Goal: Information Seeking & Learning: Learn about a topic

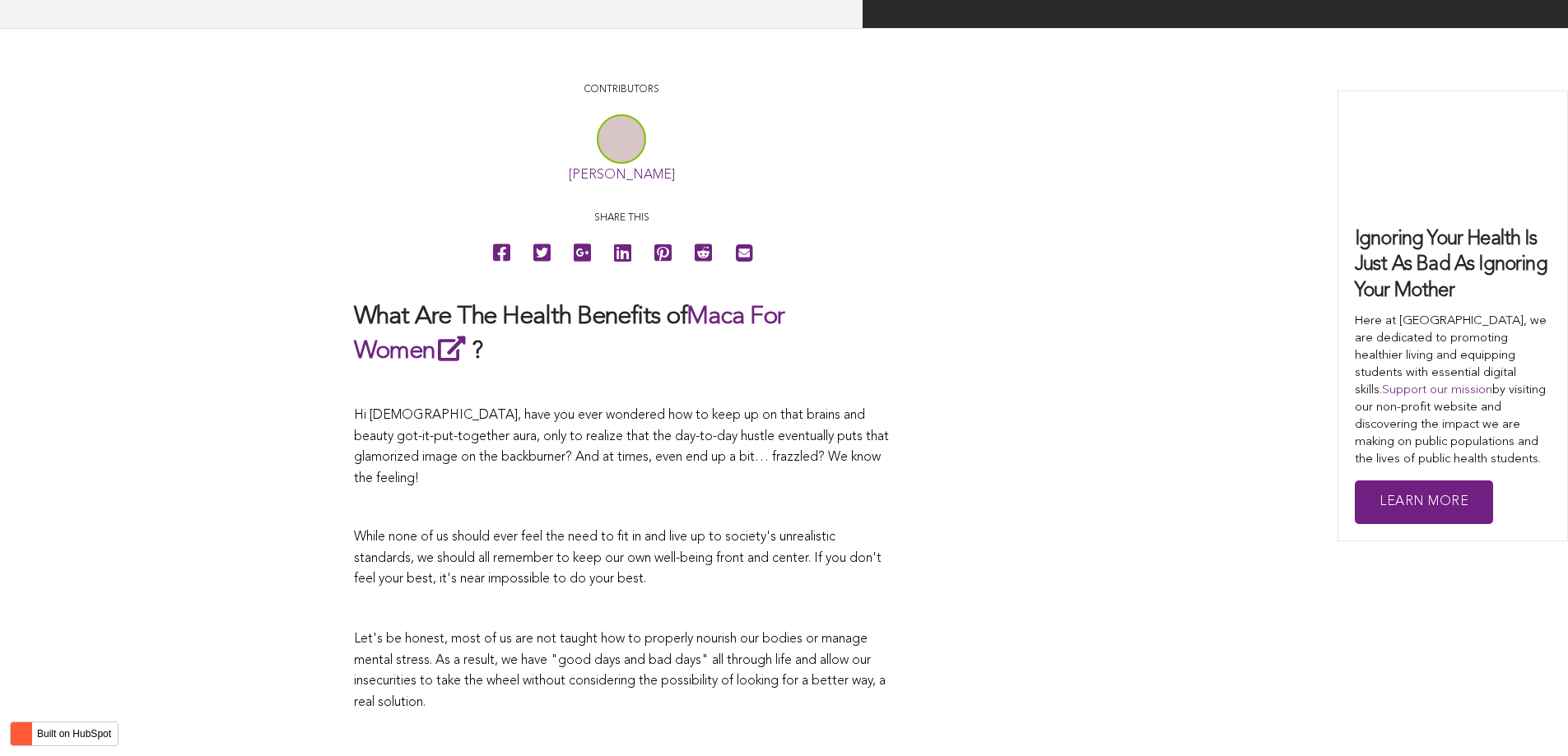
scroll to position [4957, 0]
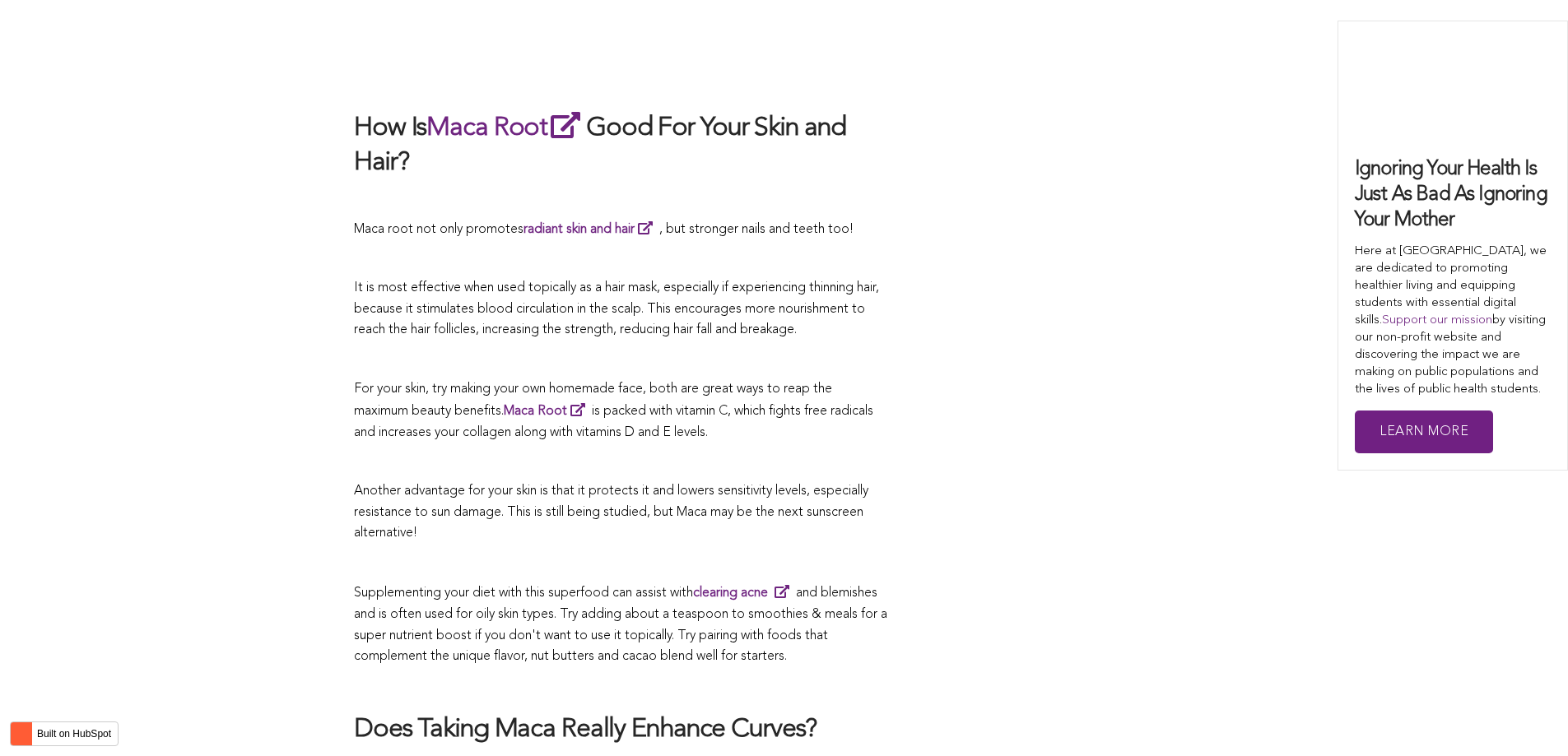
click at [837, 379] on p "For your skin, try making your own homemade face, both are great ways to reap t…" at bounding box center [621, 411] width 535 height 65
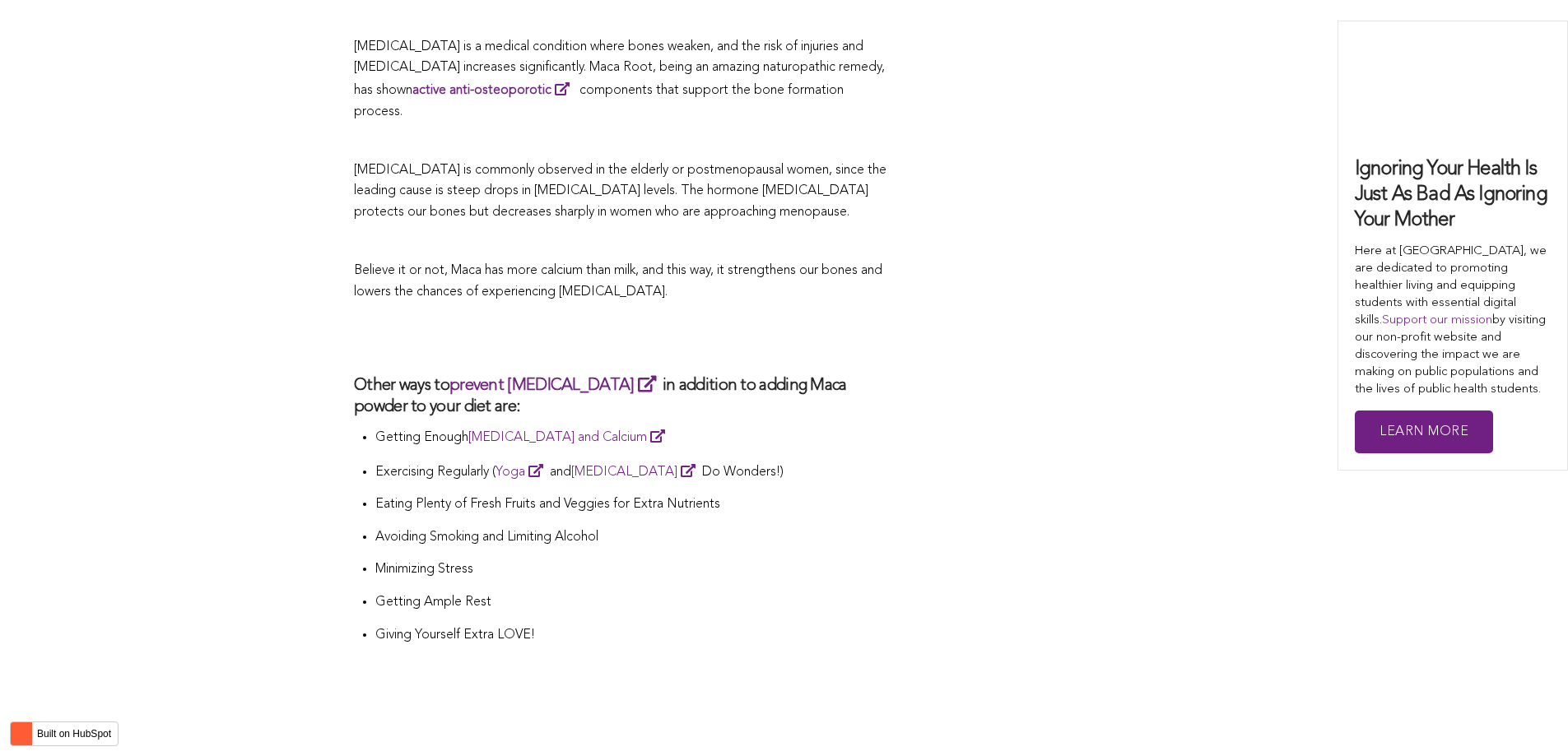
scroll to position [4134, 0]
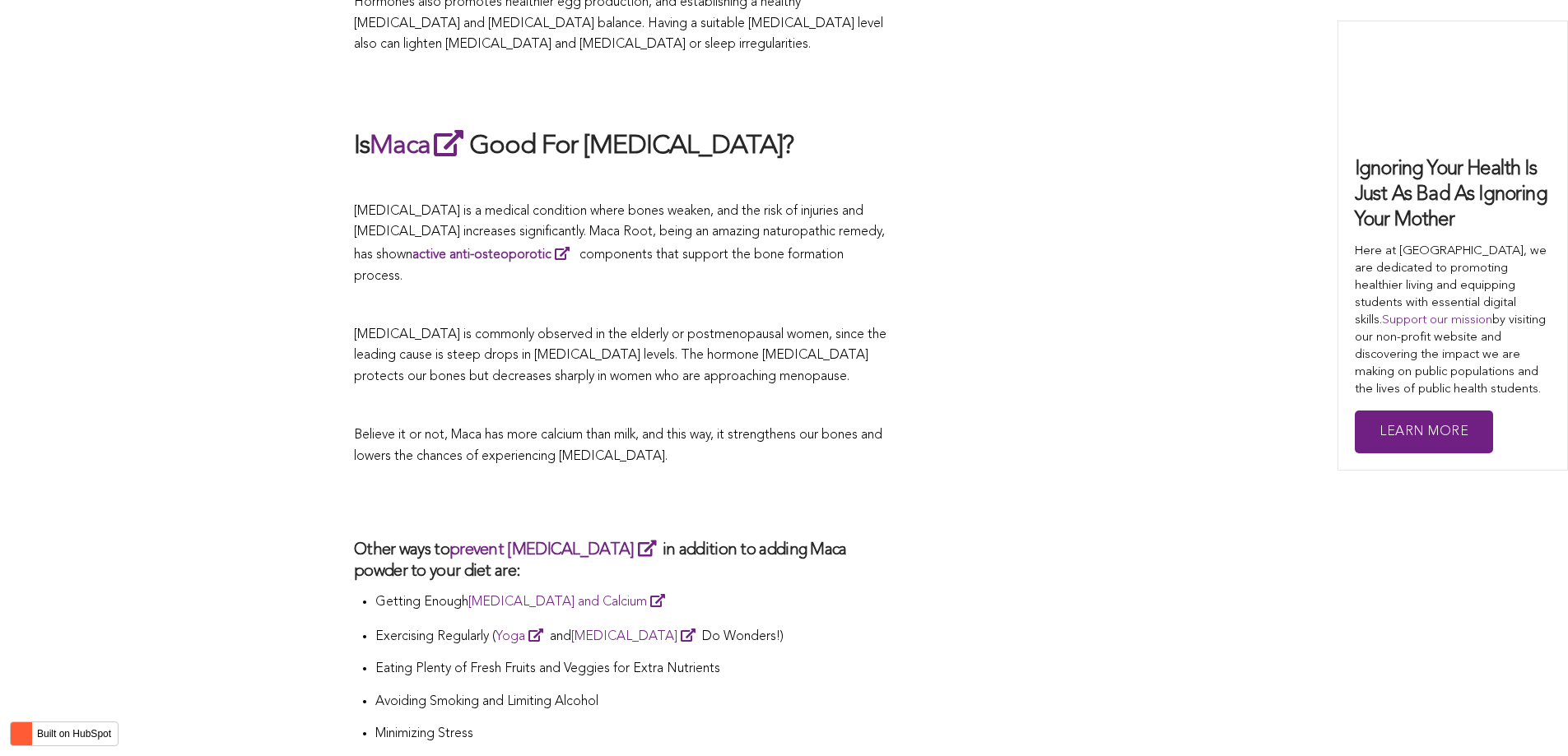
click at [843, 328] on span "[MEDICAL_DATA] is commonly observed in the elderly or postmenopausal women, sin…" at bounding box center [619, 355] width 532 height 55
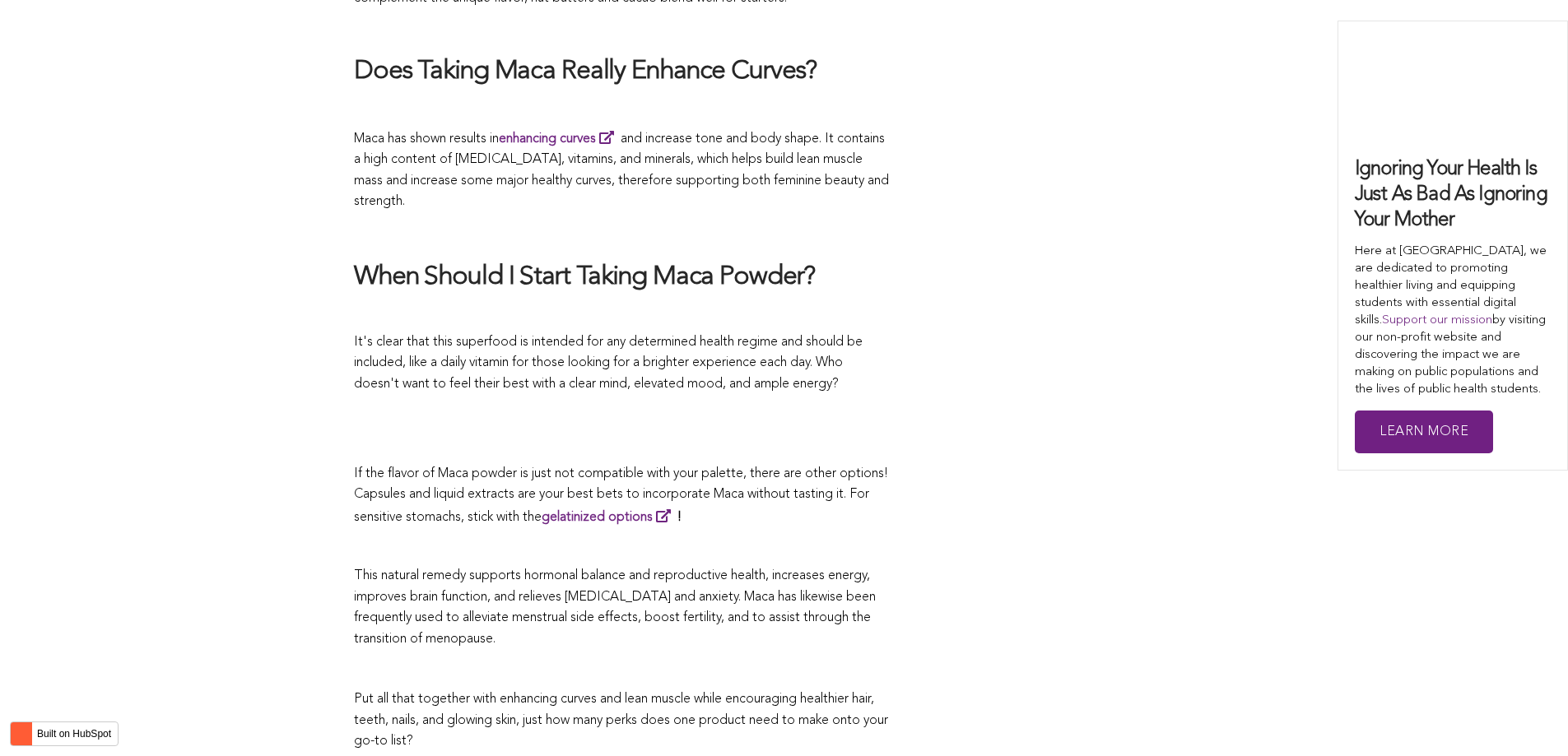
scroll to position [4407, 0]
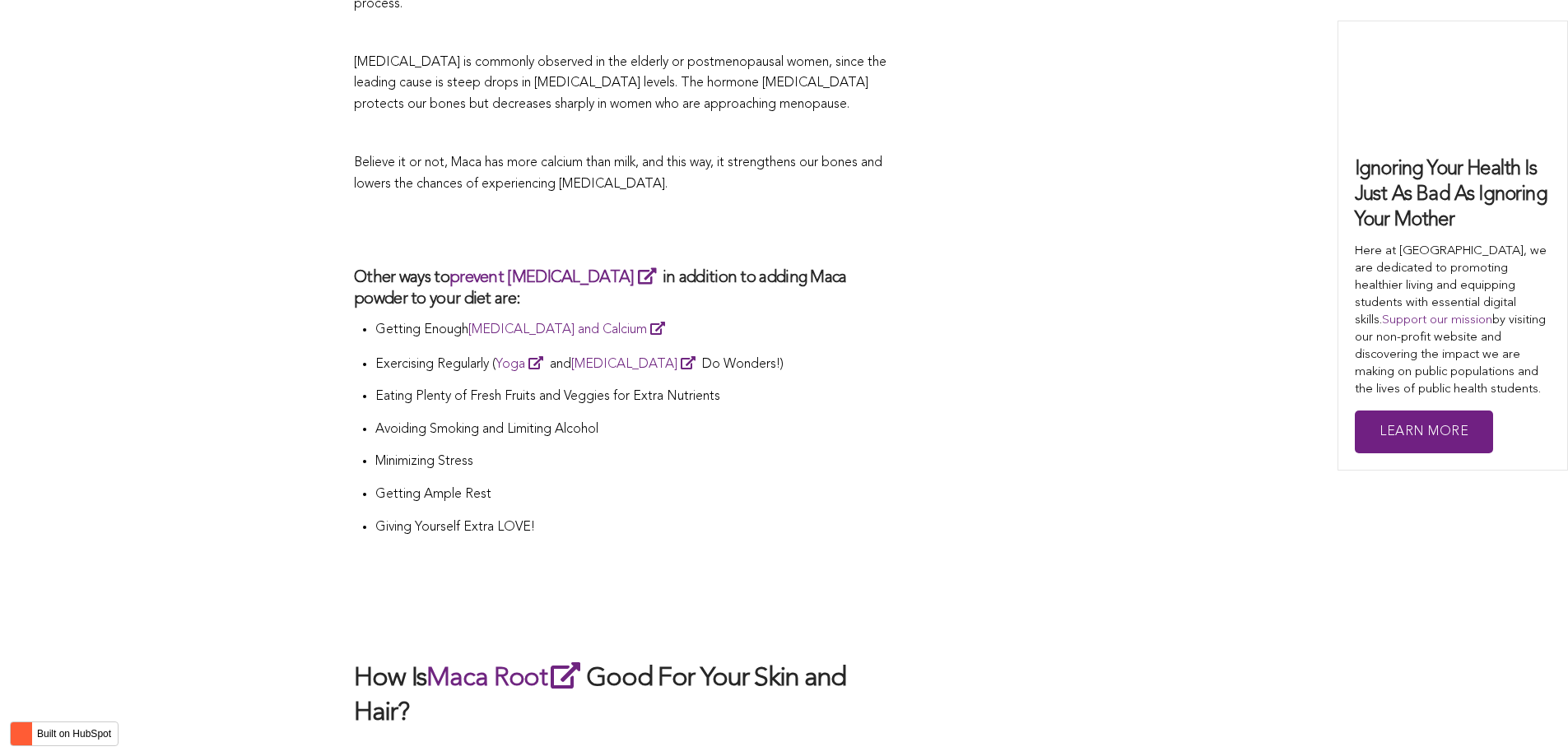
click at [666, 419] on p "Avoiding Smoking and Limiting Alcohol" at bounding box center [632, 430] width 514 height 21
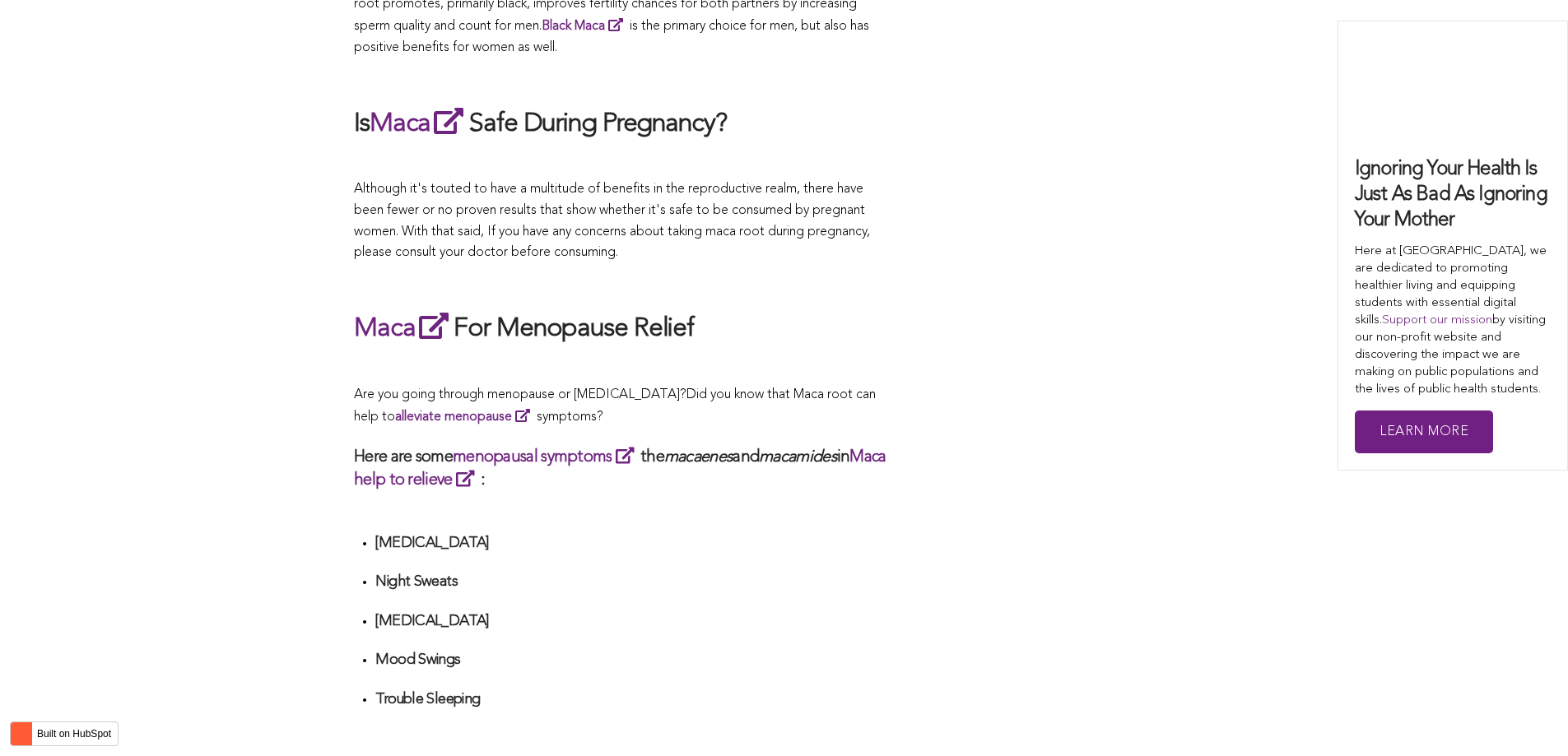
scroll to position [3091, 0]
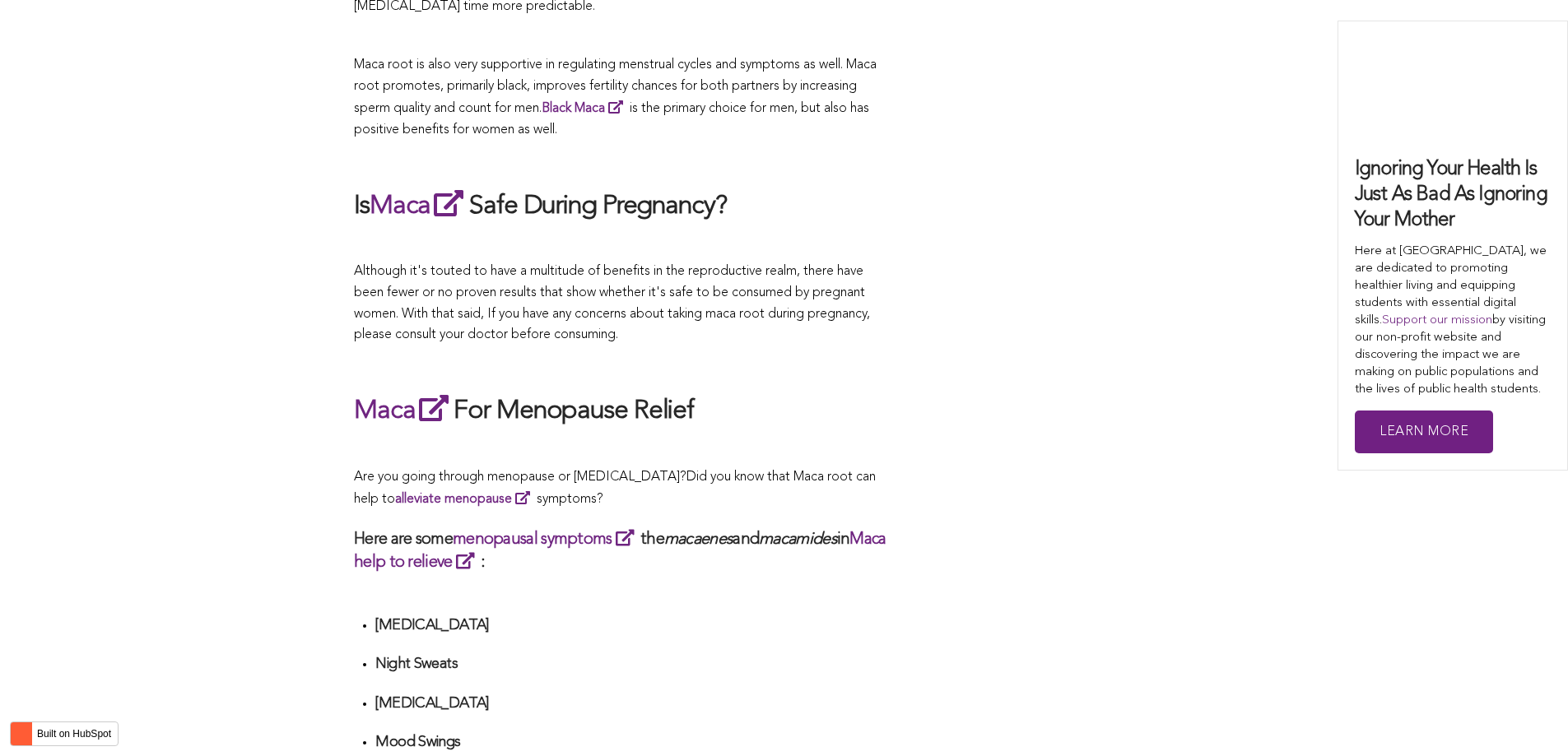
click at [1116, 27] on div "CONTRIBUTORS [PERSON_NAME] Share this What Are The Health Benefits of Maca For …" at bounding box center [784, 462] width 860 height 5792
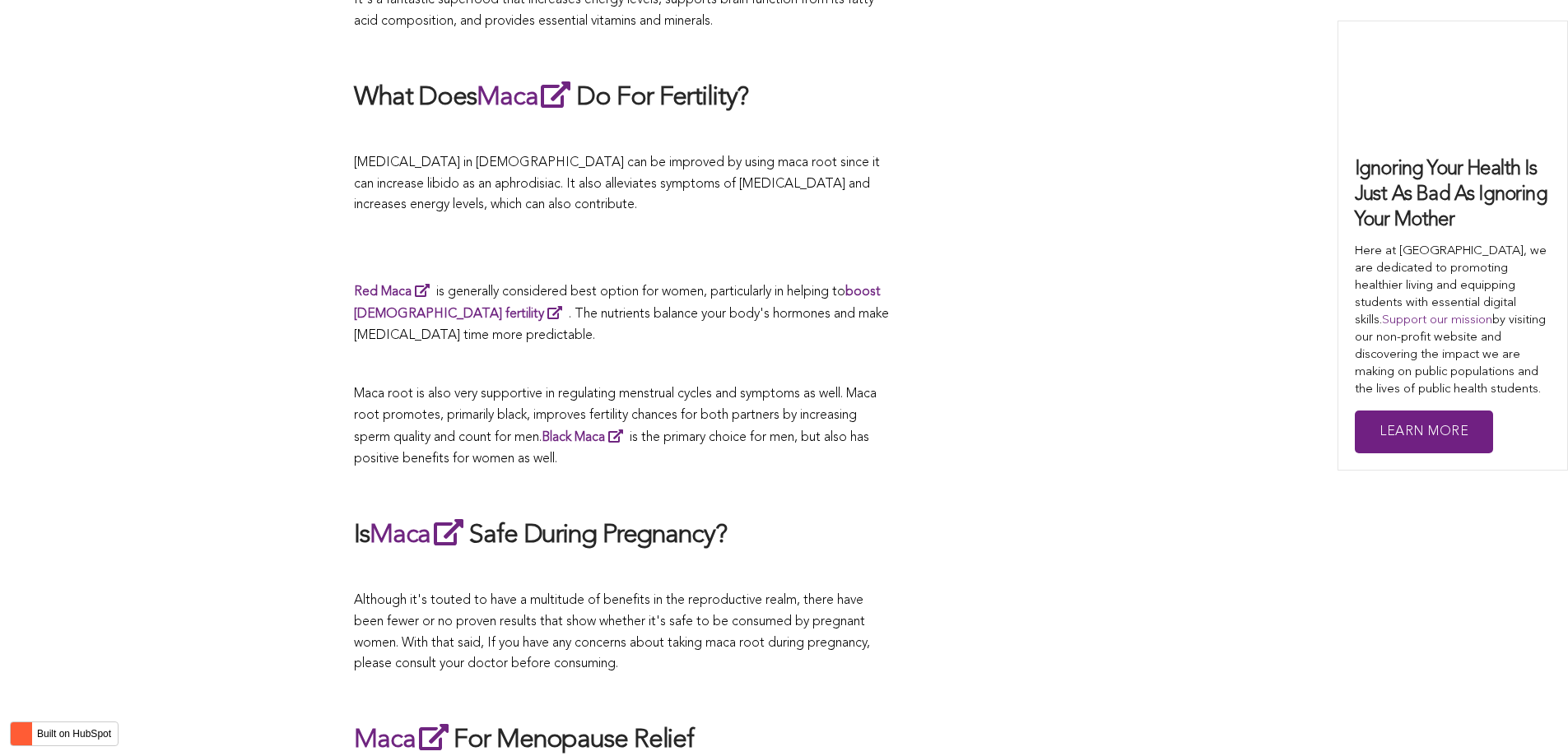
scroll to position [3301, 0]
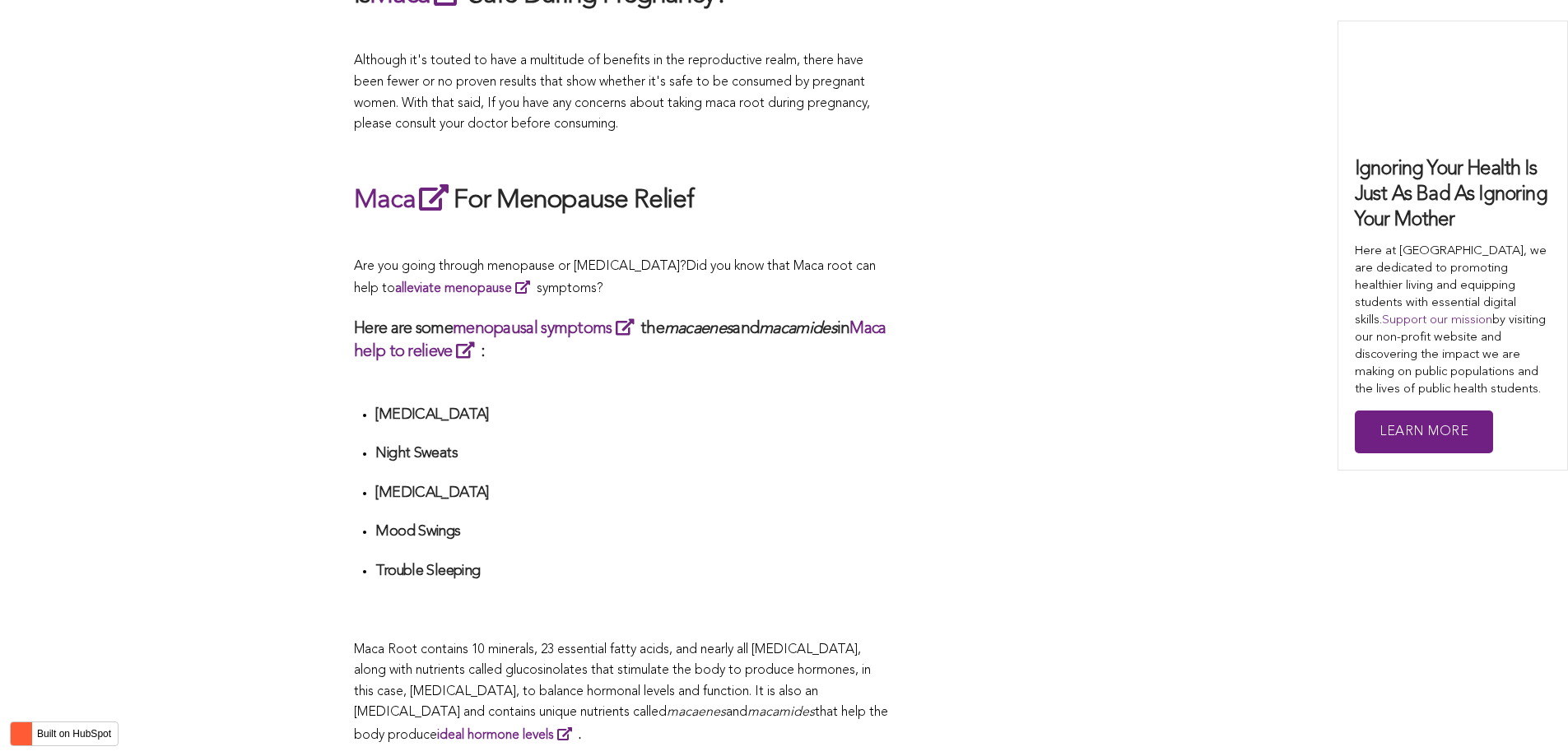
click at [830, 406] on h4 "[MEDICAL_DATA]" at bounding box center [632, 415] width 514 height 19
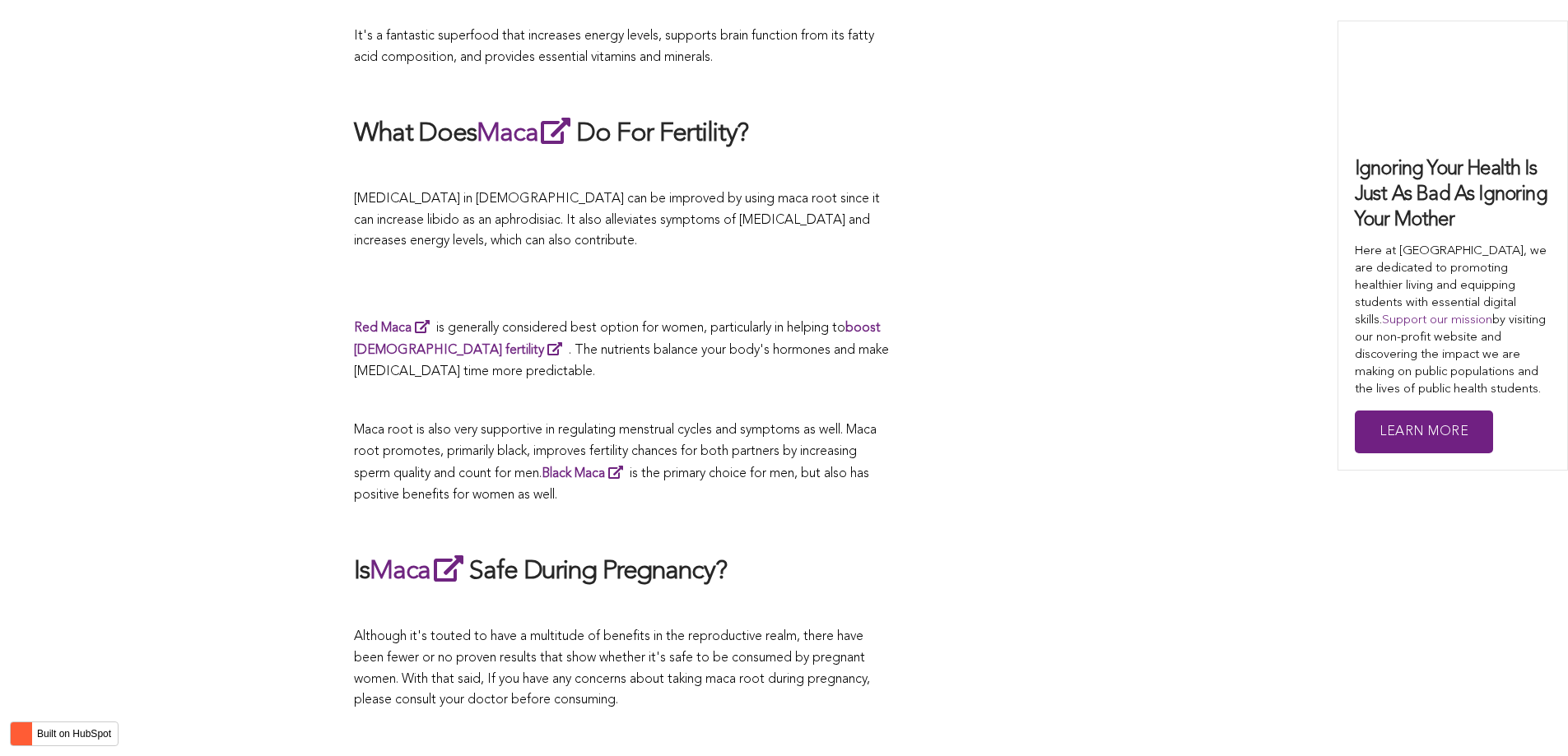
scroll to position [4942, 0]
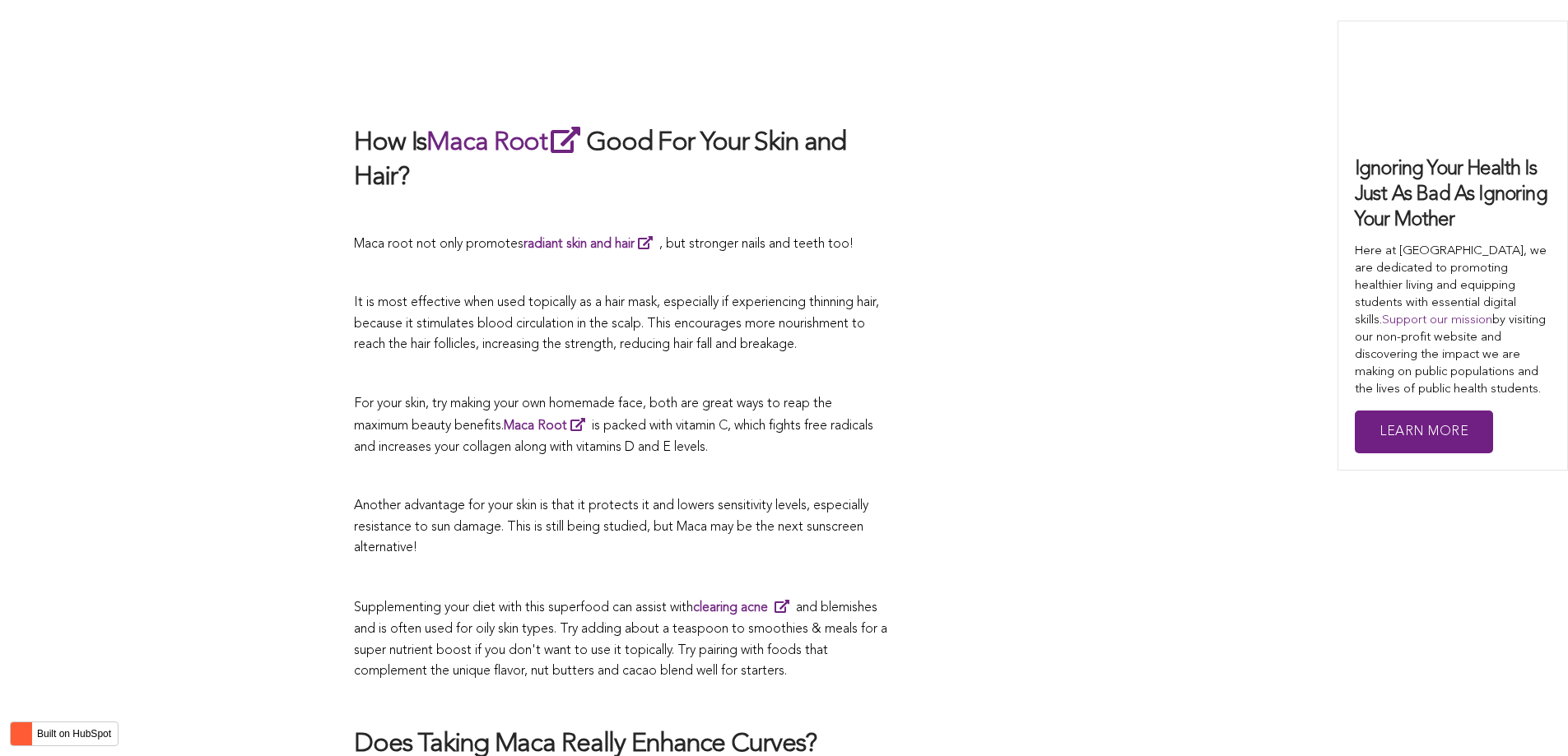
click at [523, 419] on span "is packed with vitamin C, which fights free radicals and increases your collage…" at bounding box center [613, 436] width 520 height 35
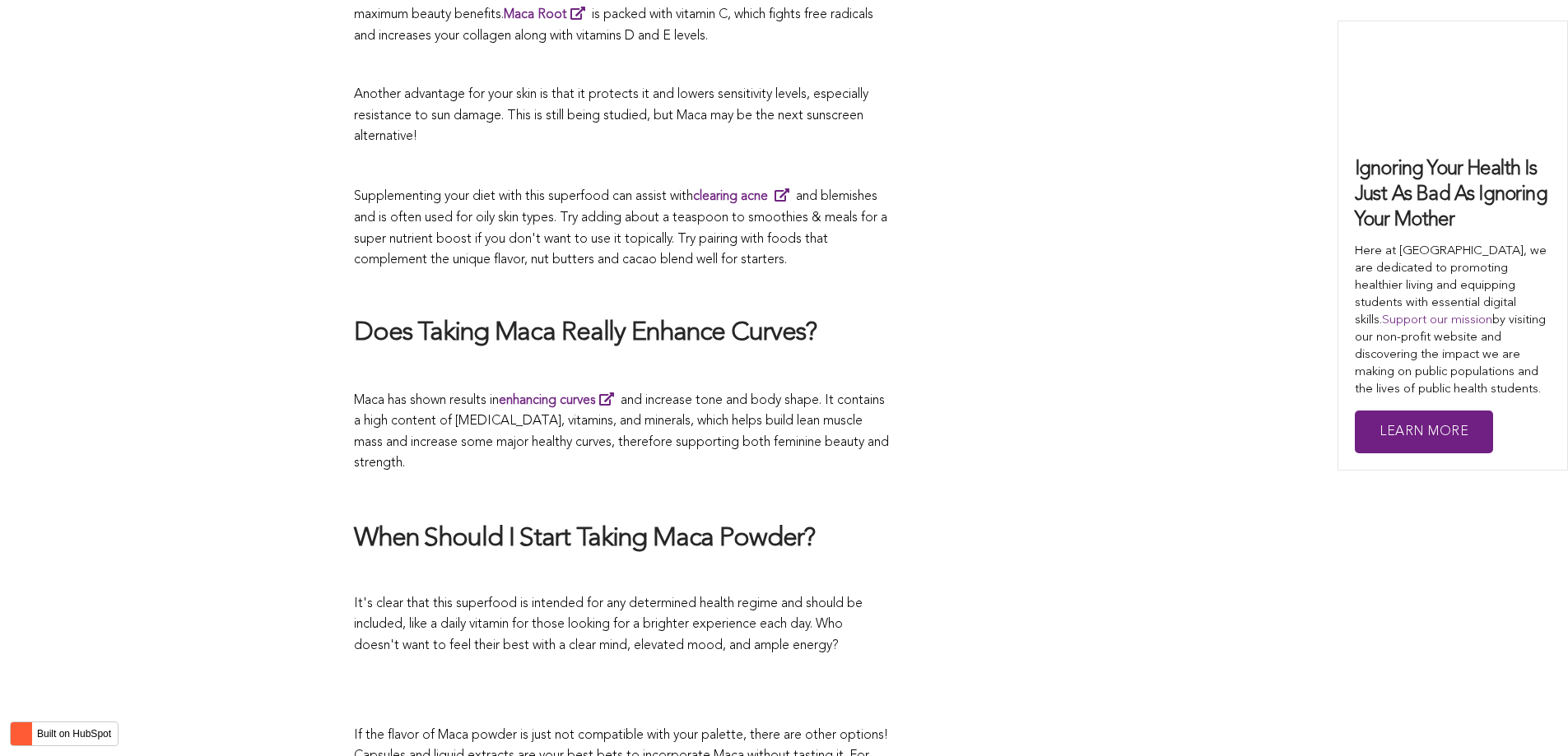
scroll to position [4000, 0]
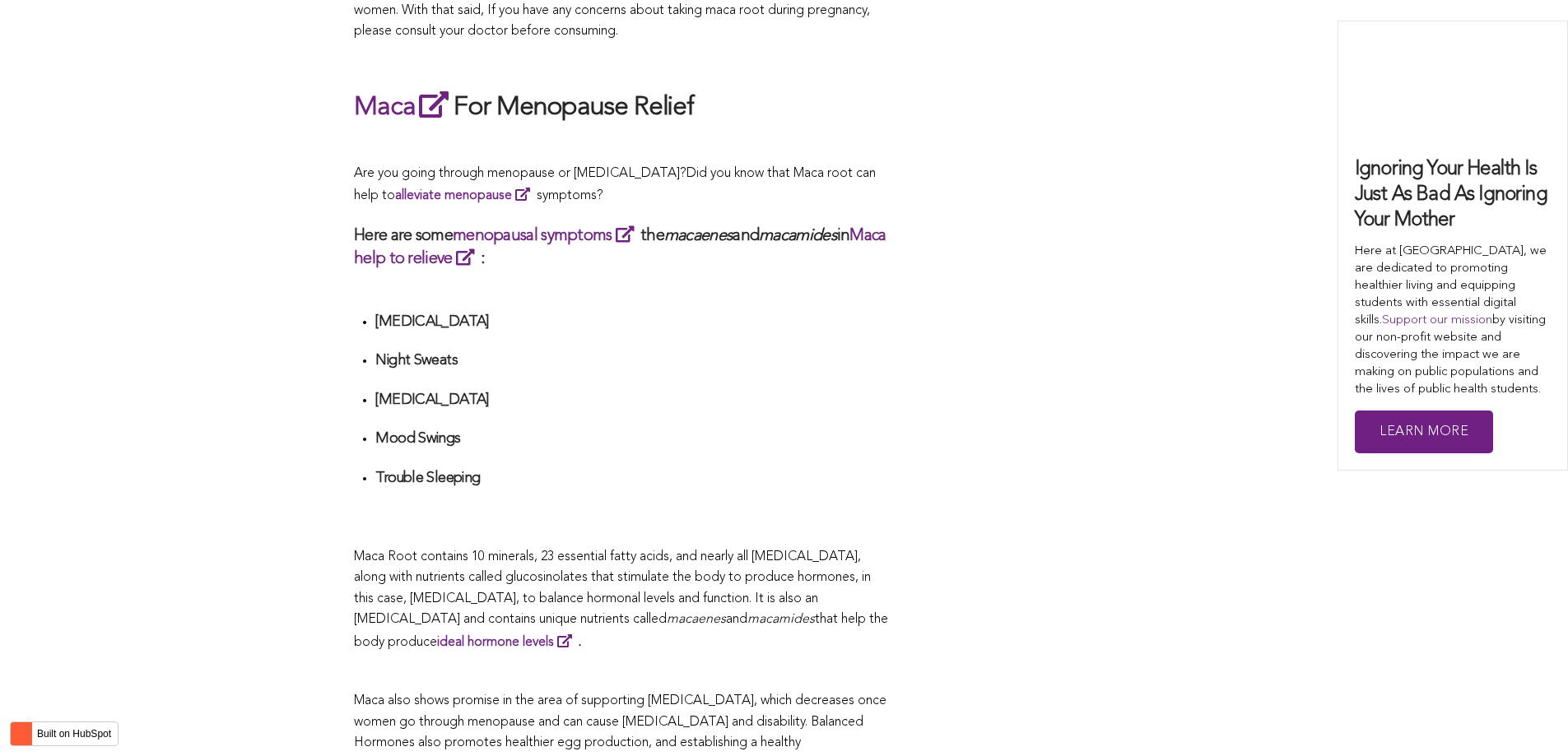
scroll to position [4877, 0]
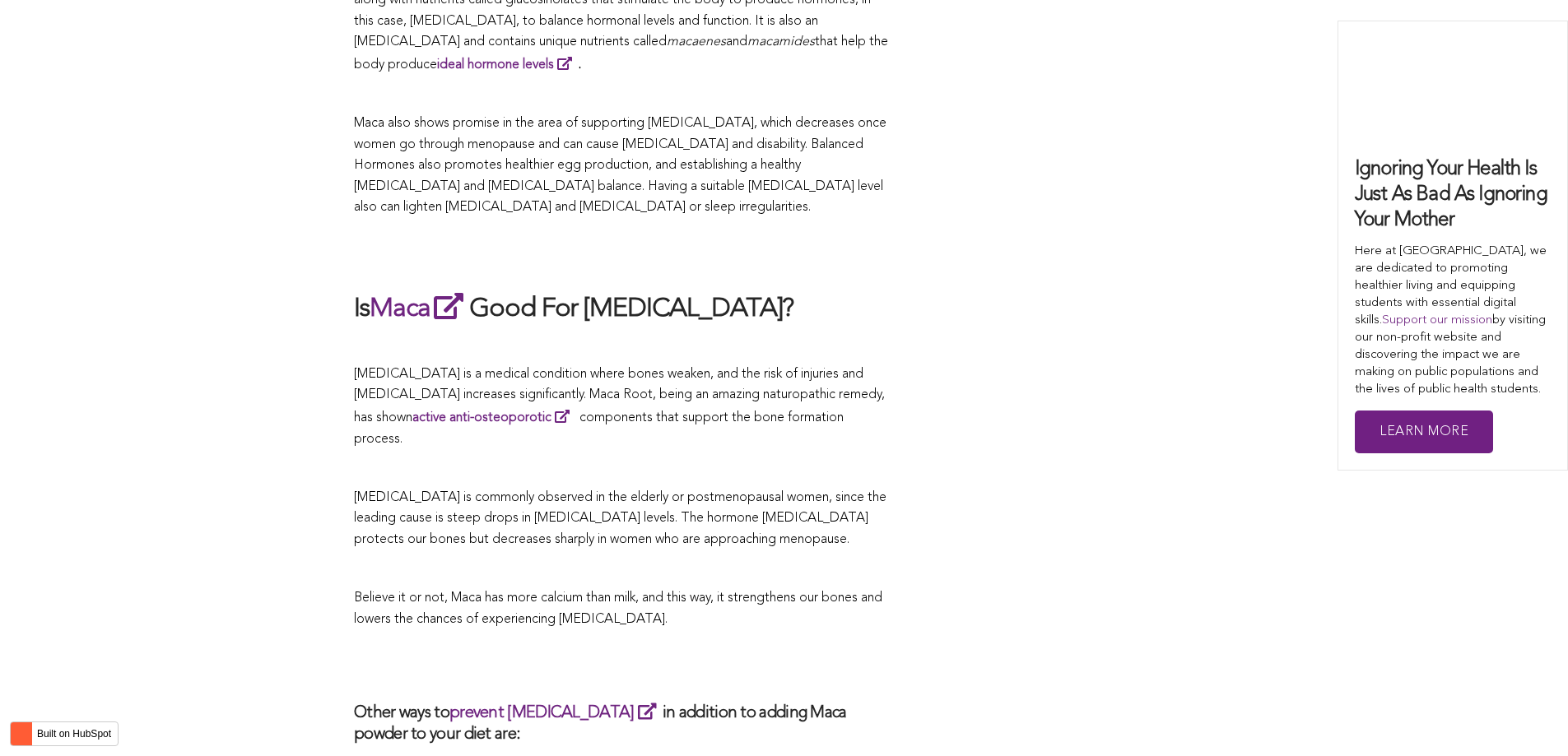
scroll to position [3807, 0]
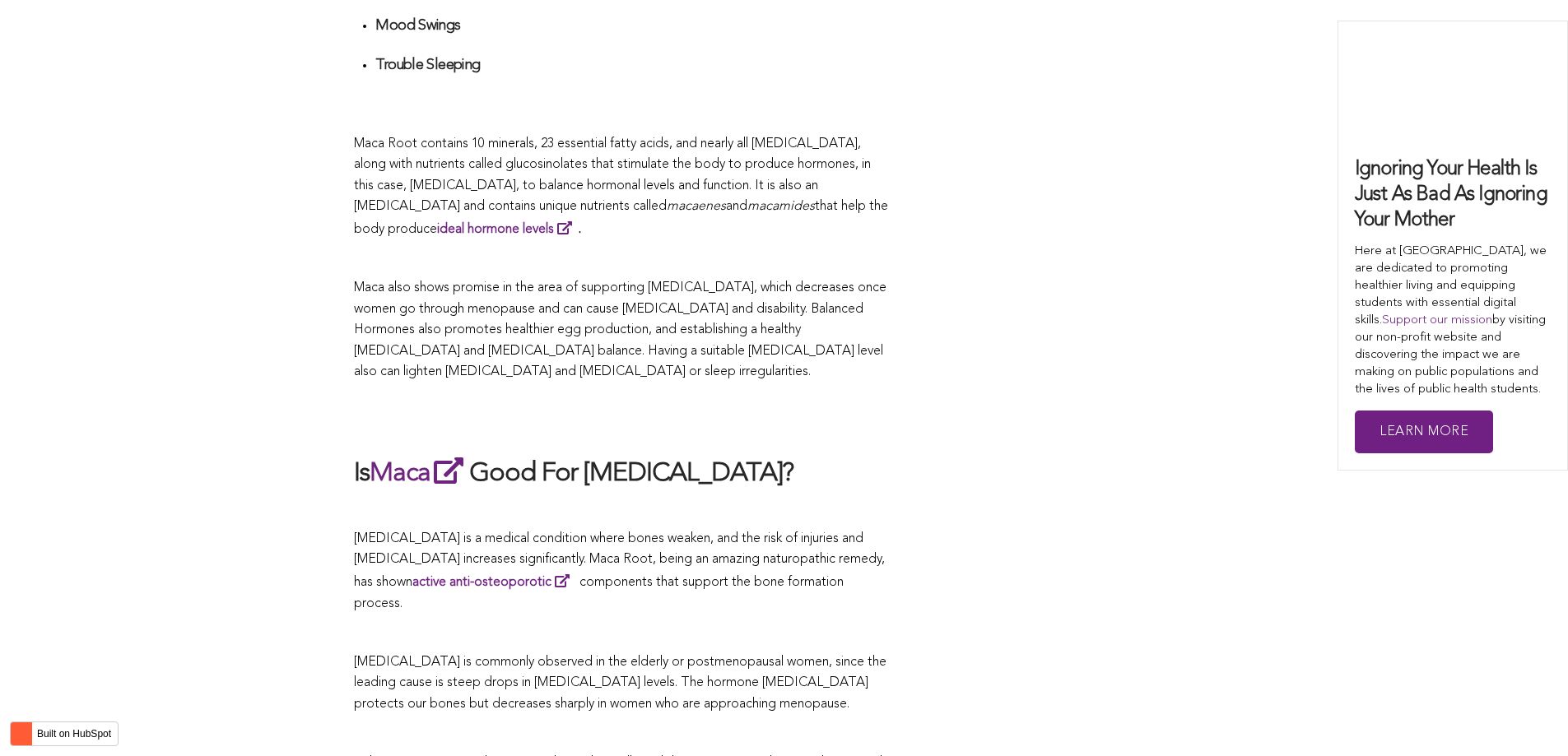
click at [836, 142] on span "Maca Root contains 10 minerals, 23 essential fatty acids, and nearly all [MEDIC…" at bounding box center [612, 175] width 517 height 76
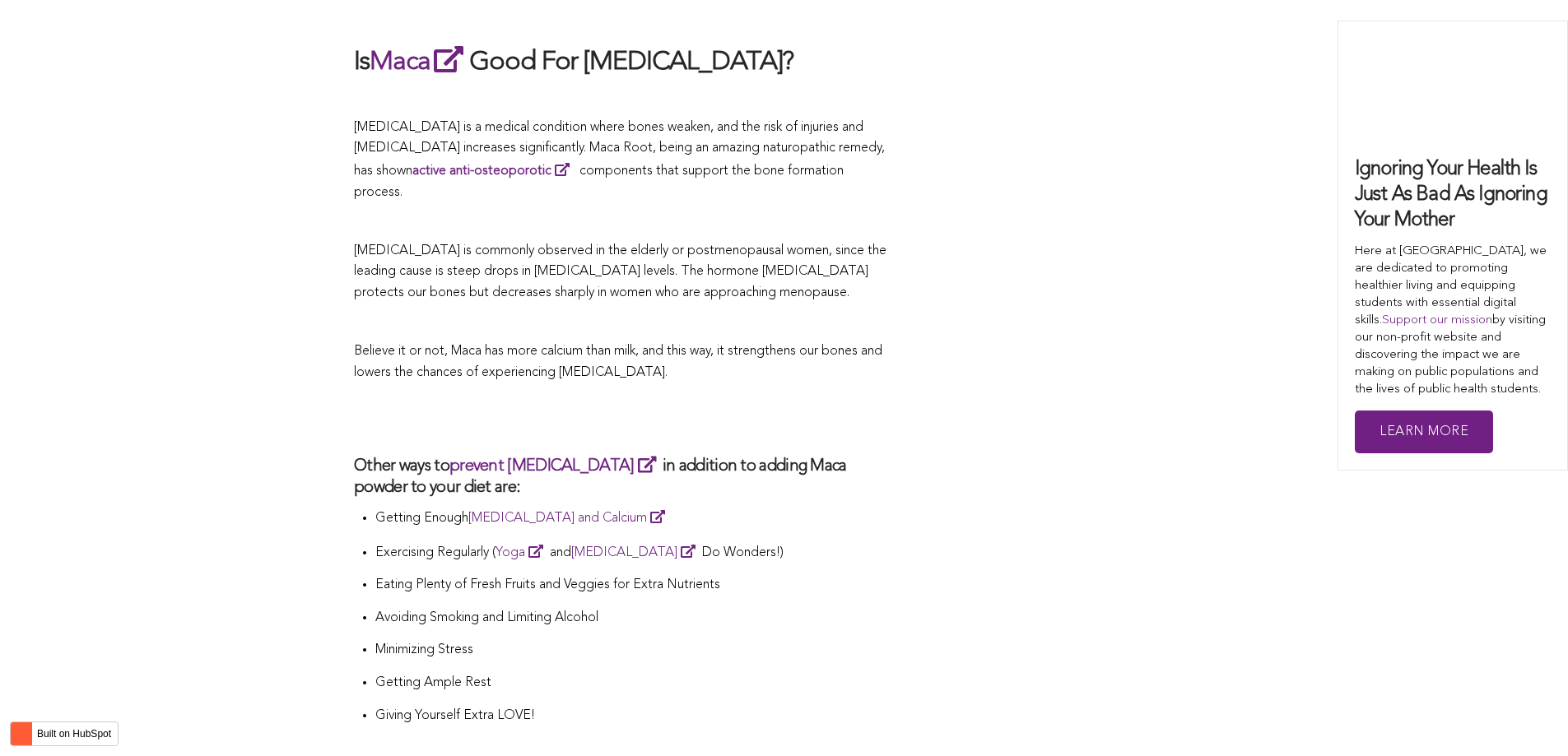
scroll to position [4300, 0]
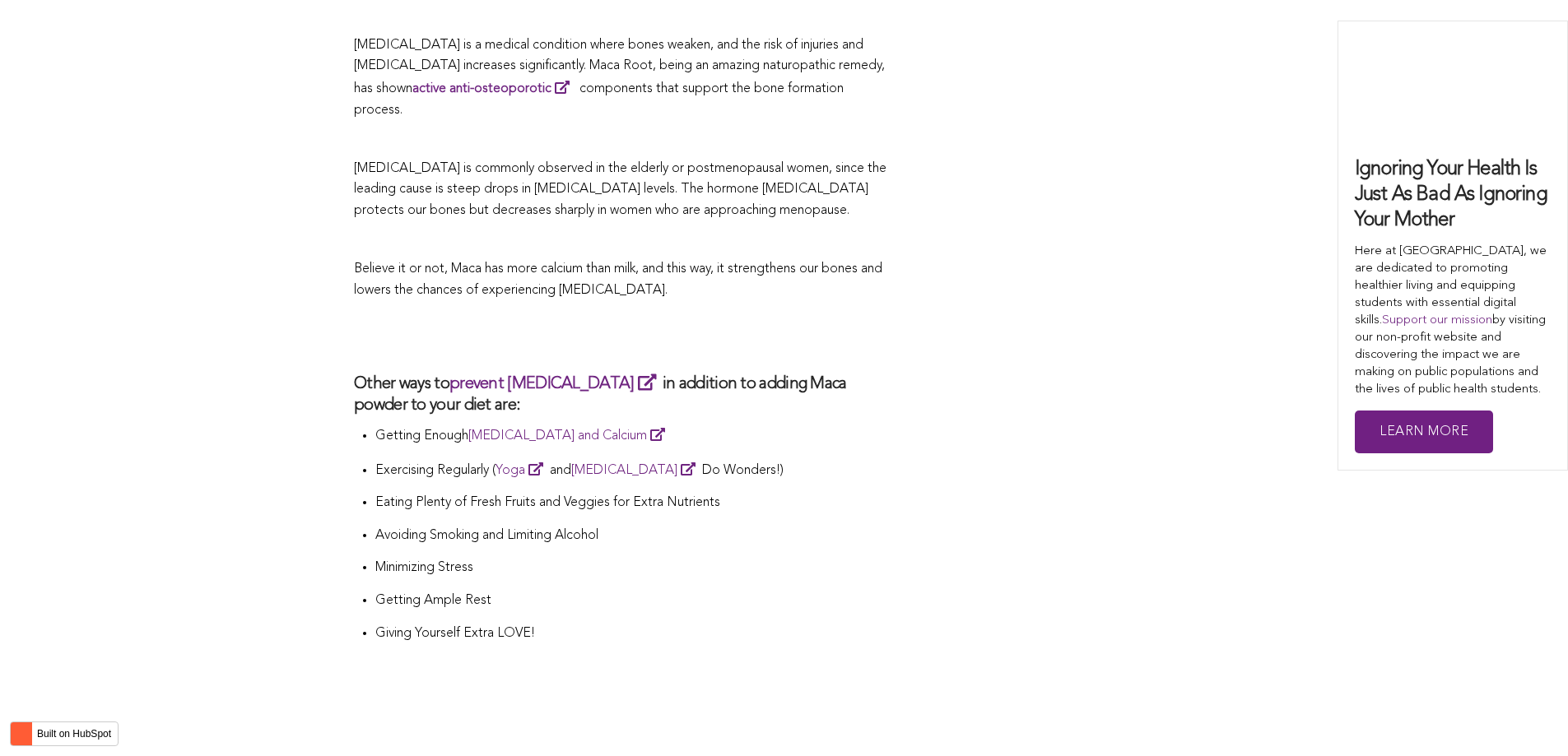
click at [805, 591] on p "Getting Ample Rest" at bounding box center [632, 602] width 514 height 21
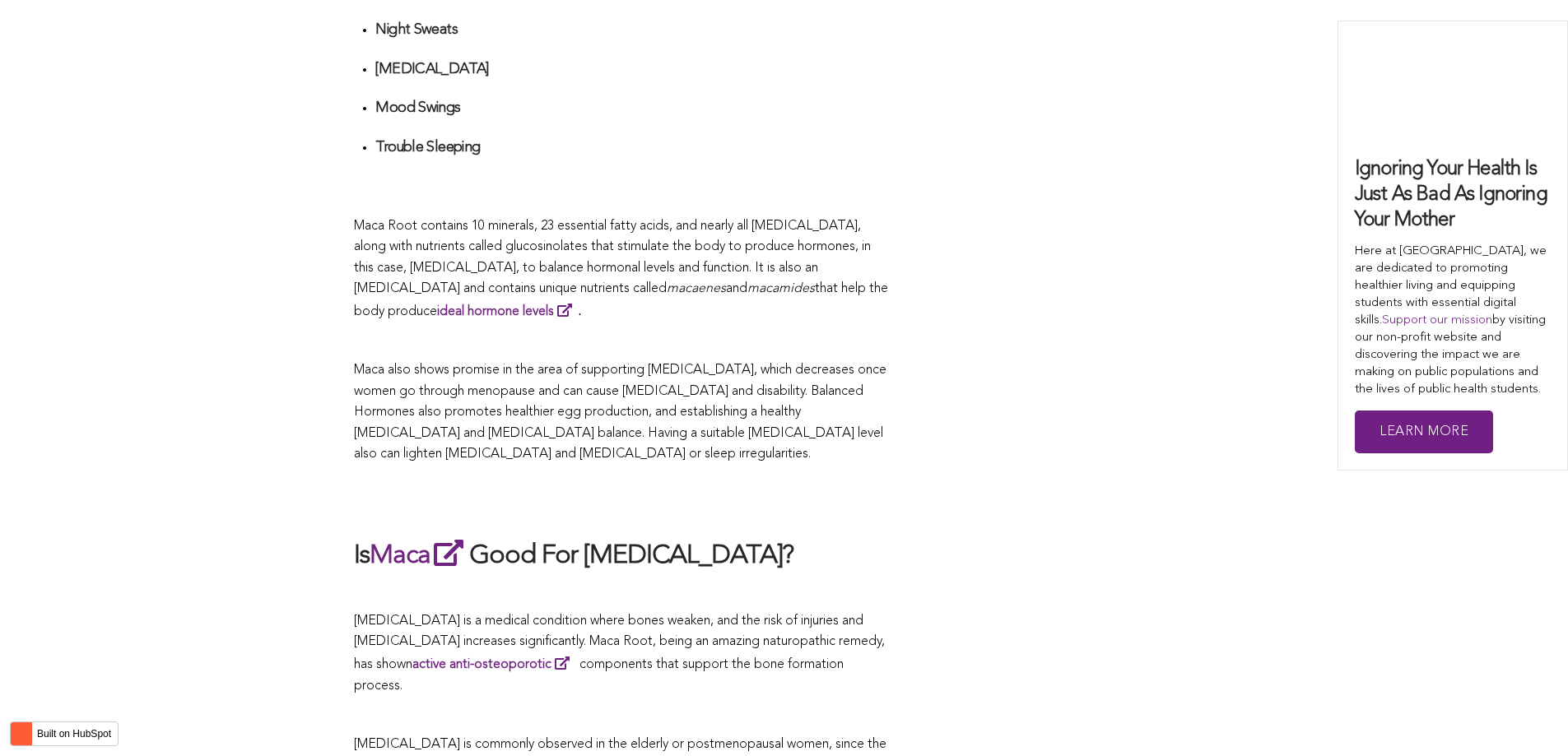
scroll to position [2311, 0]
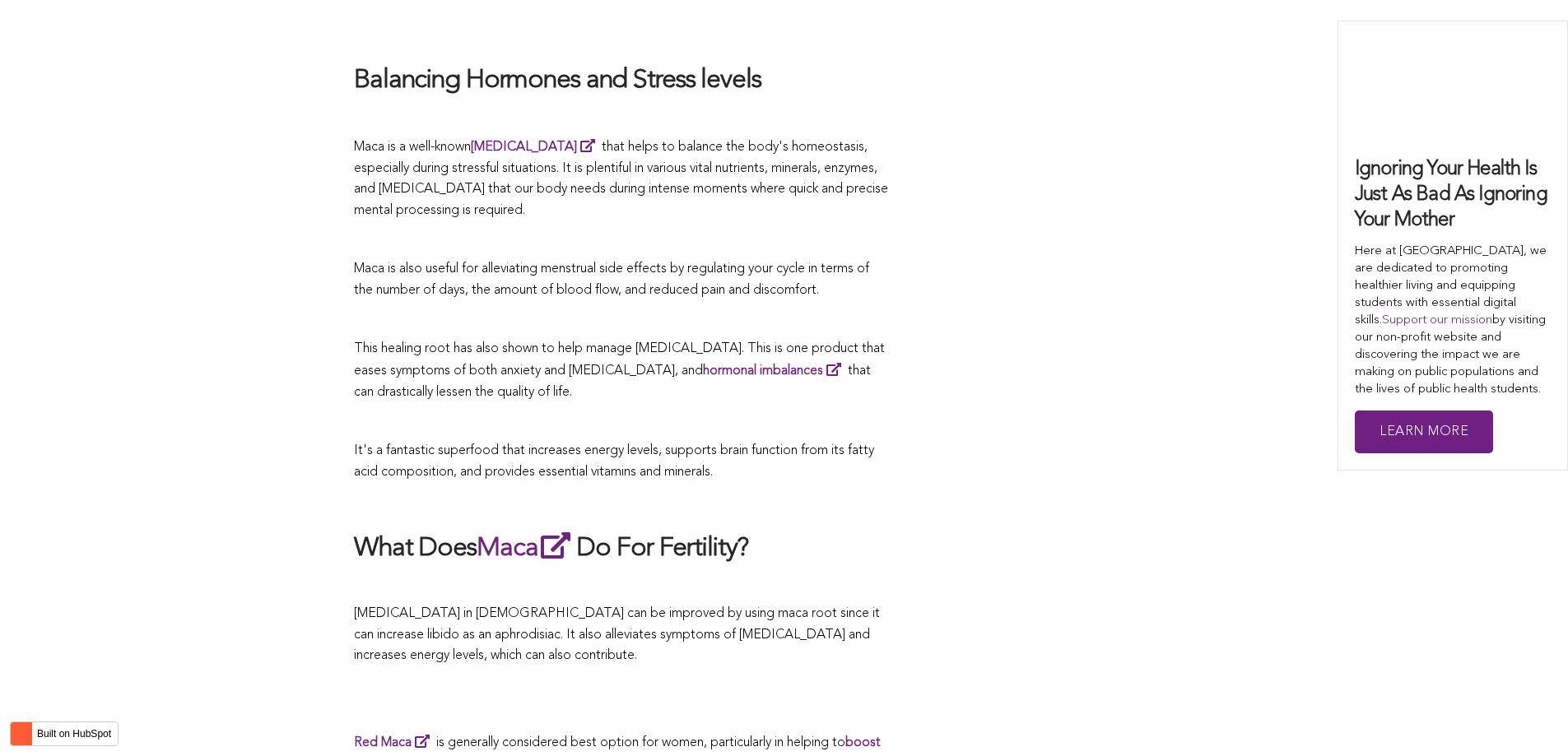
click at [673, 378] on p "This healing root has also shown to help manage [MEDICAL_DATA]. This is one pro…" at bounding box center [621, 371] width 535 height 65
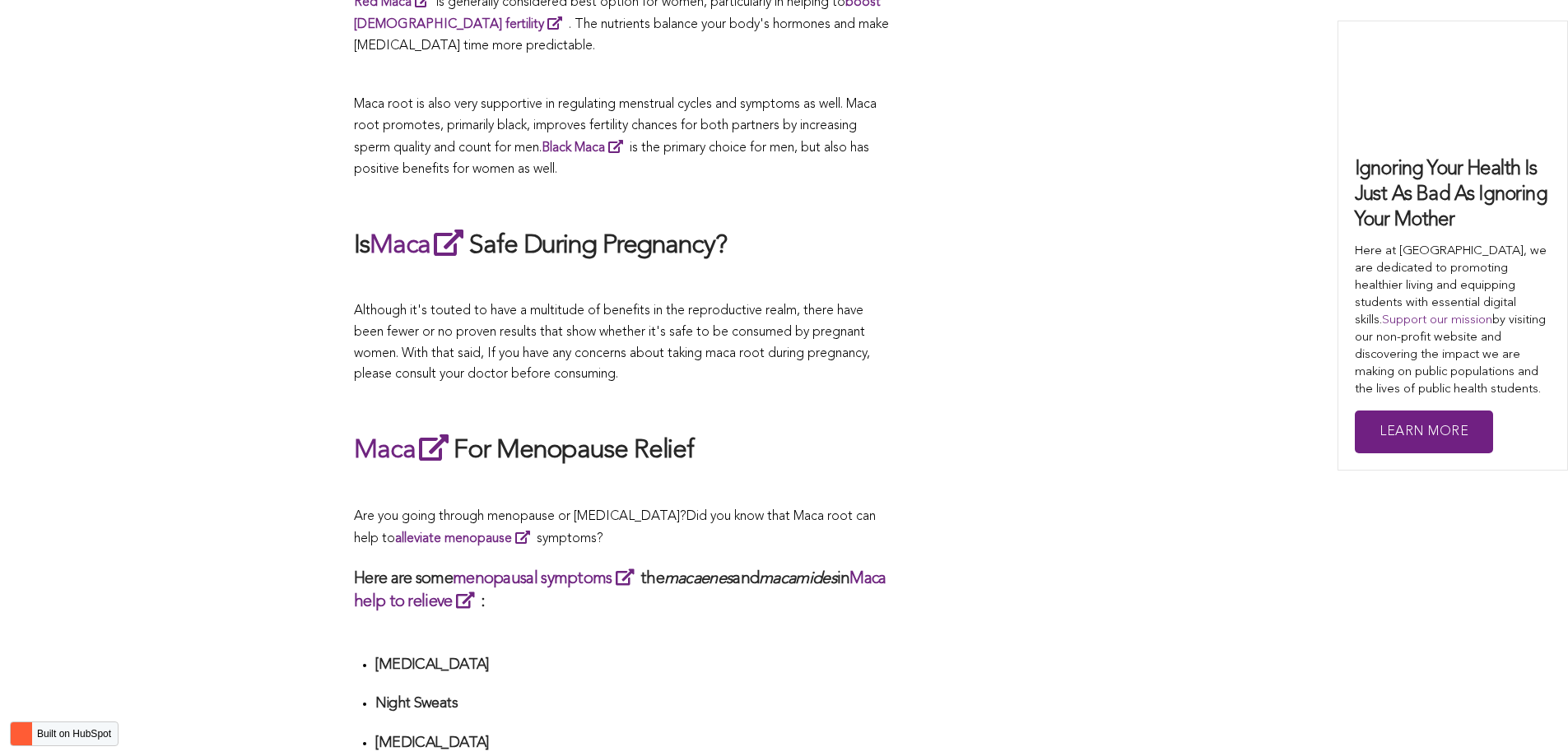
scroll to position [3134, 0]
